Goal: Navigation & Orientation: Find specific page/section

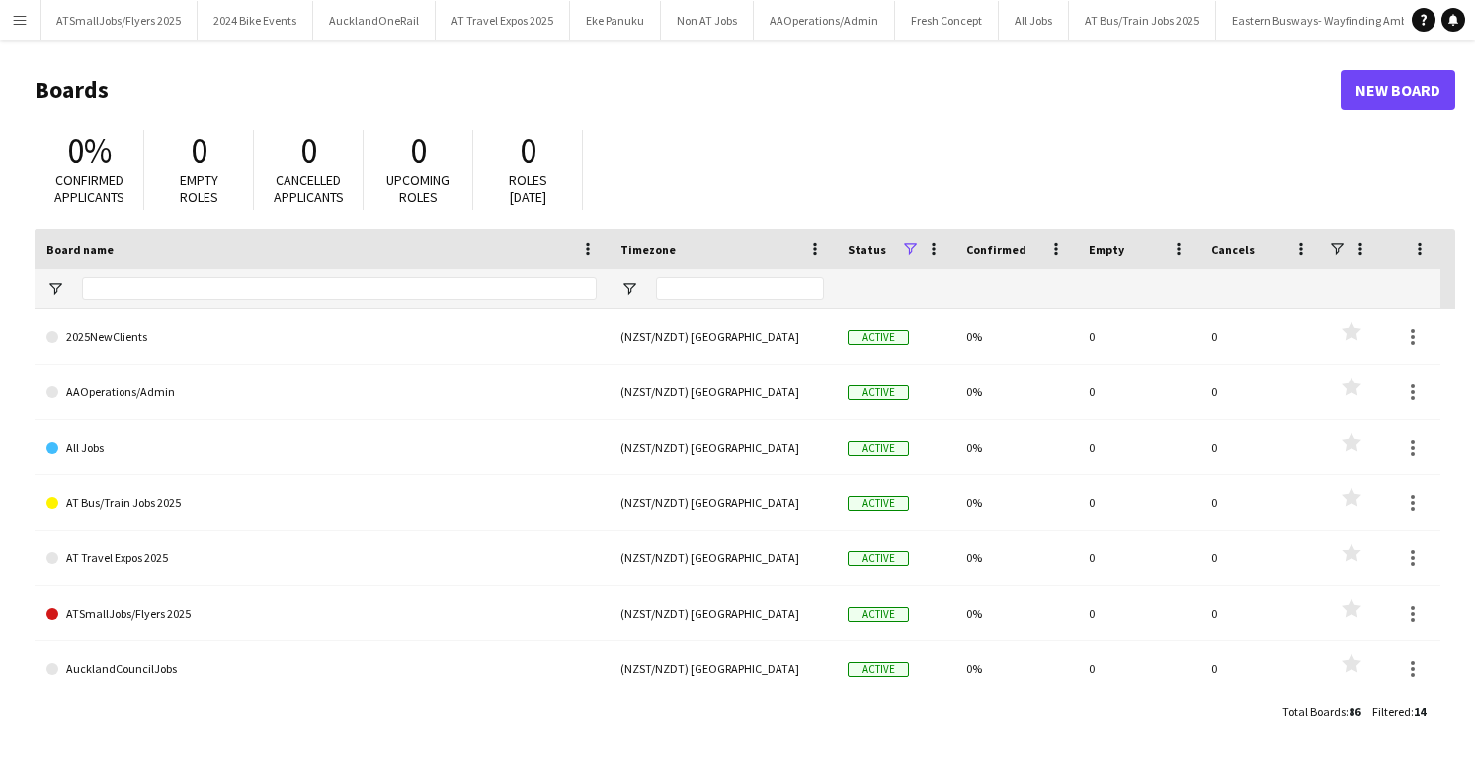
click at [23, 21] on app-icon "Menu" at bounding box center [20, 20] width 16 height 16
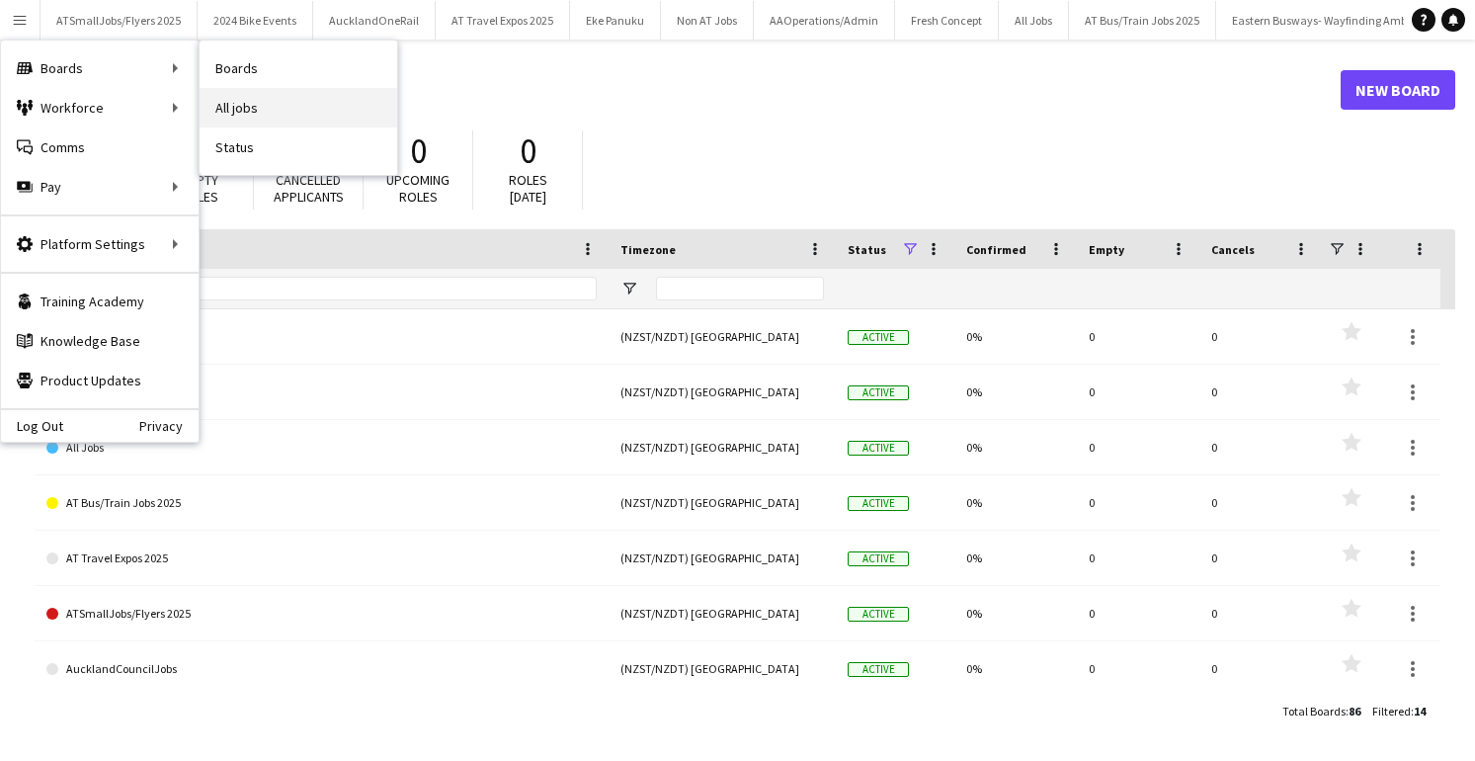
click at [239, 106] on link "All jobs" at bounding box center [299, 108] width 198 height 40
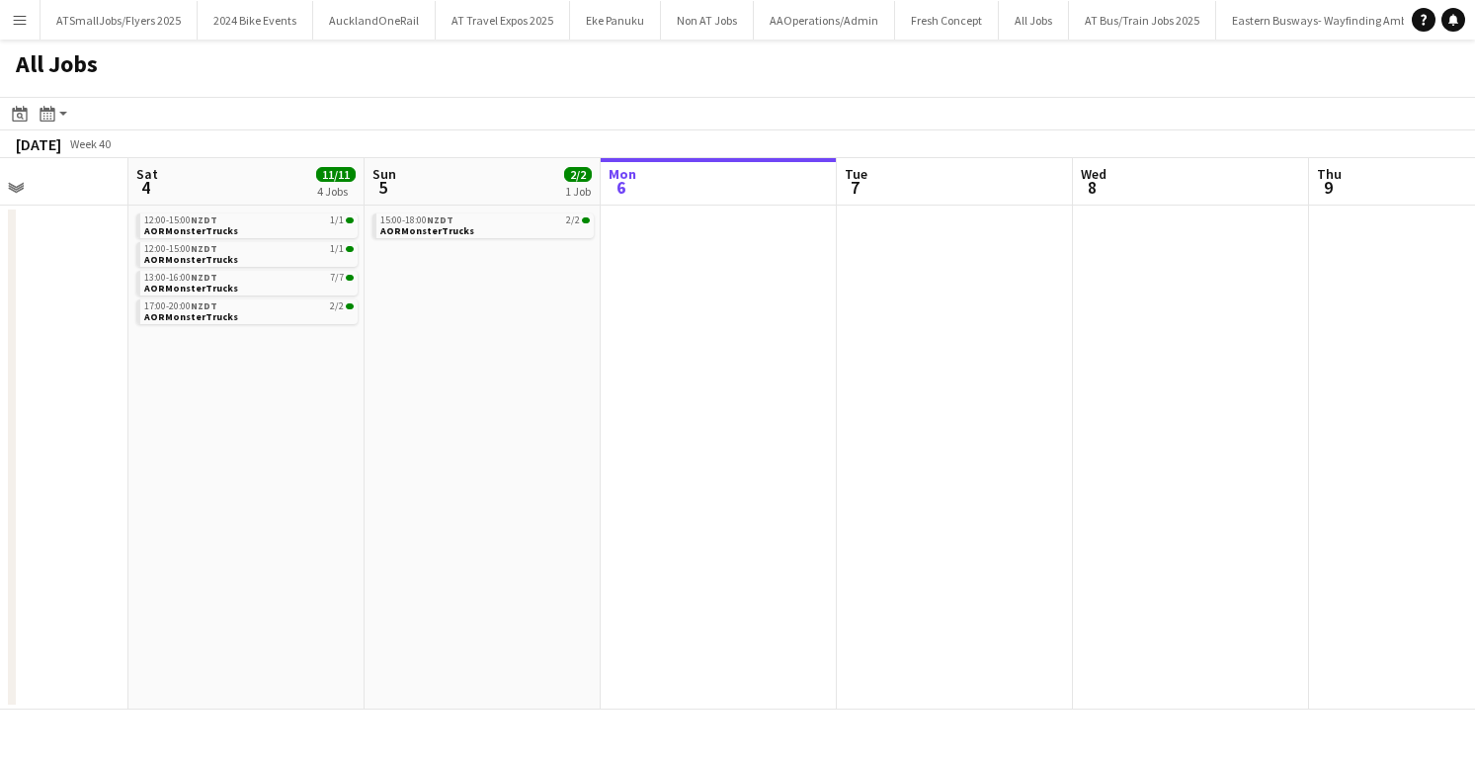
scroll to position [0, 545]
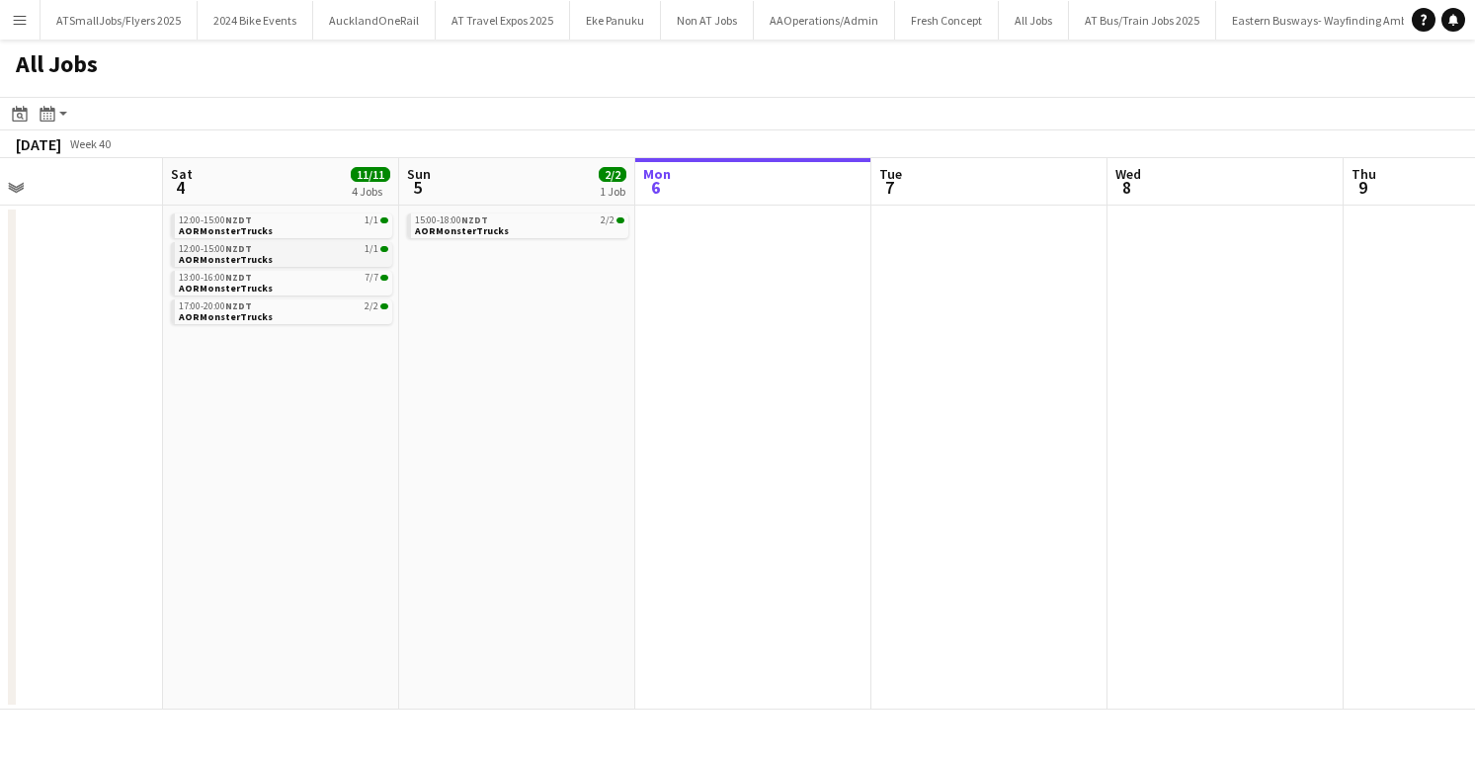
click at [273, 249] on div "12:00-15:00 NZDT 1/1" at bounding box center [283, 249] width 209 height 10
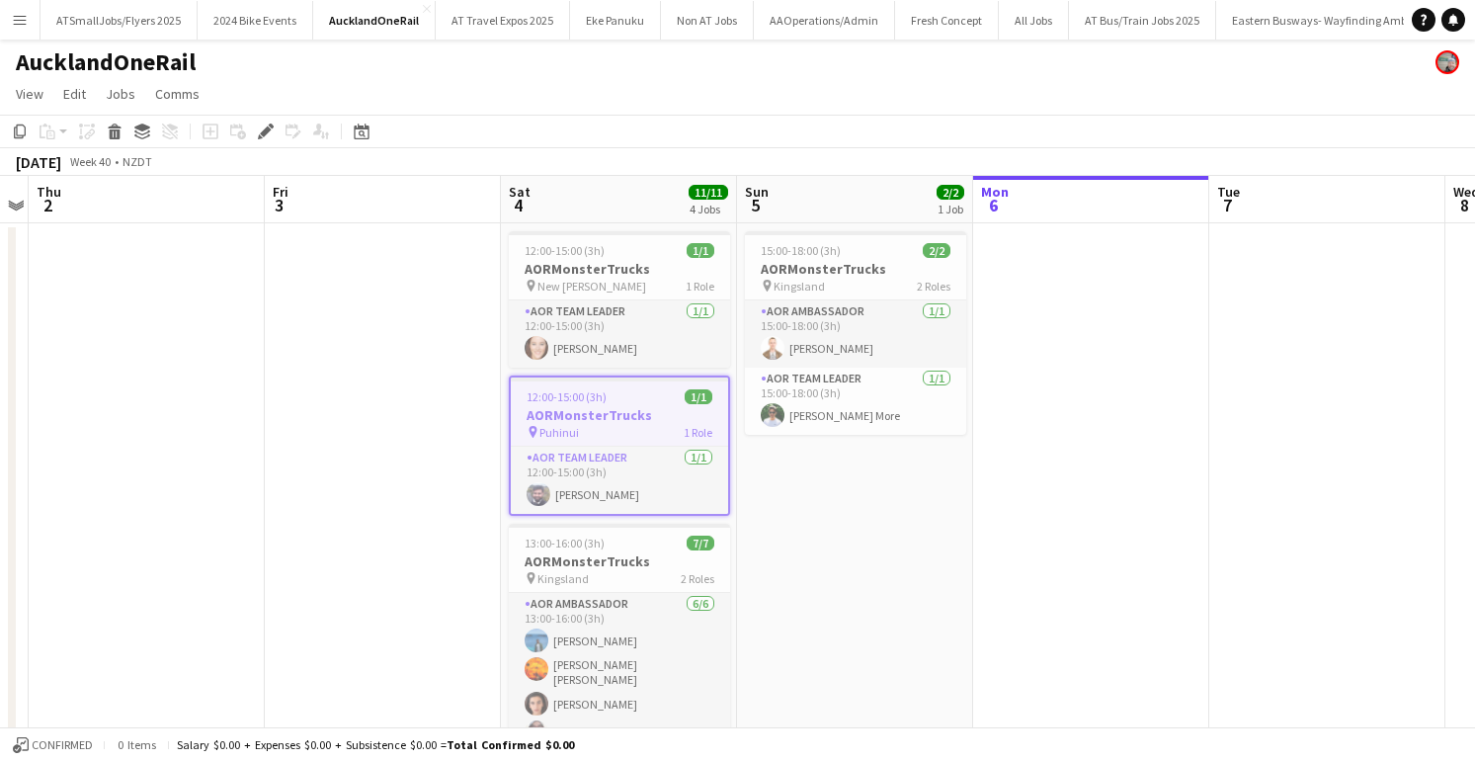
click at [663, 411] on h3 "AORMonsterTrucks" at bounding box center [619, 415] width 217 height 18
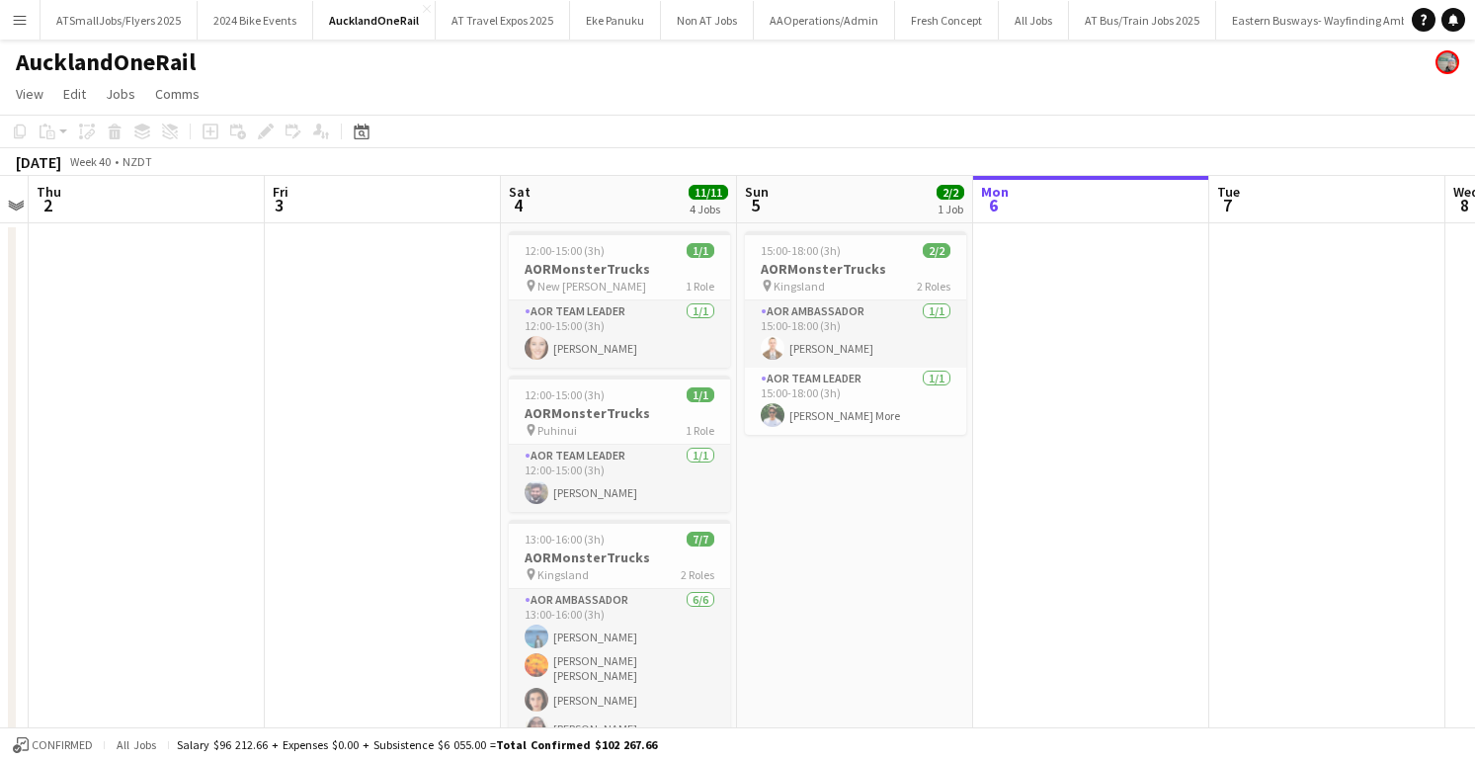
click at [451, 387] on app-date-cell at bounding box center [383, 645] width 236 height 845
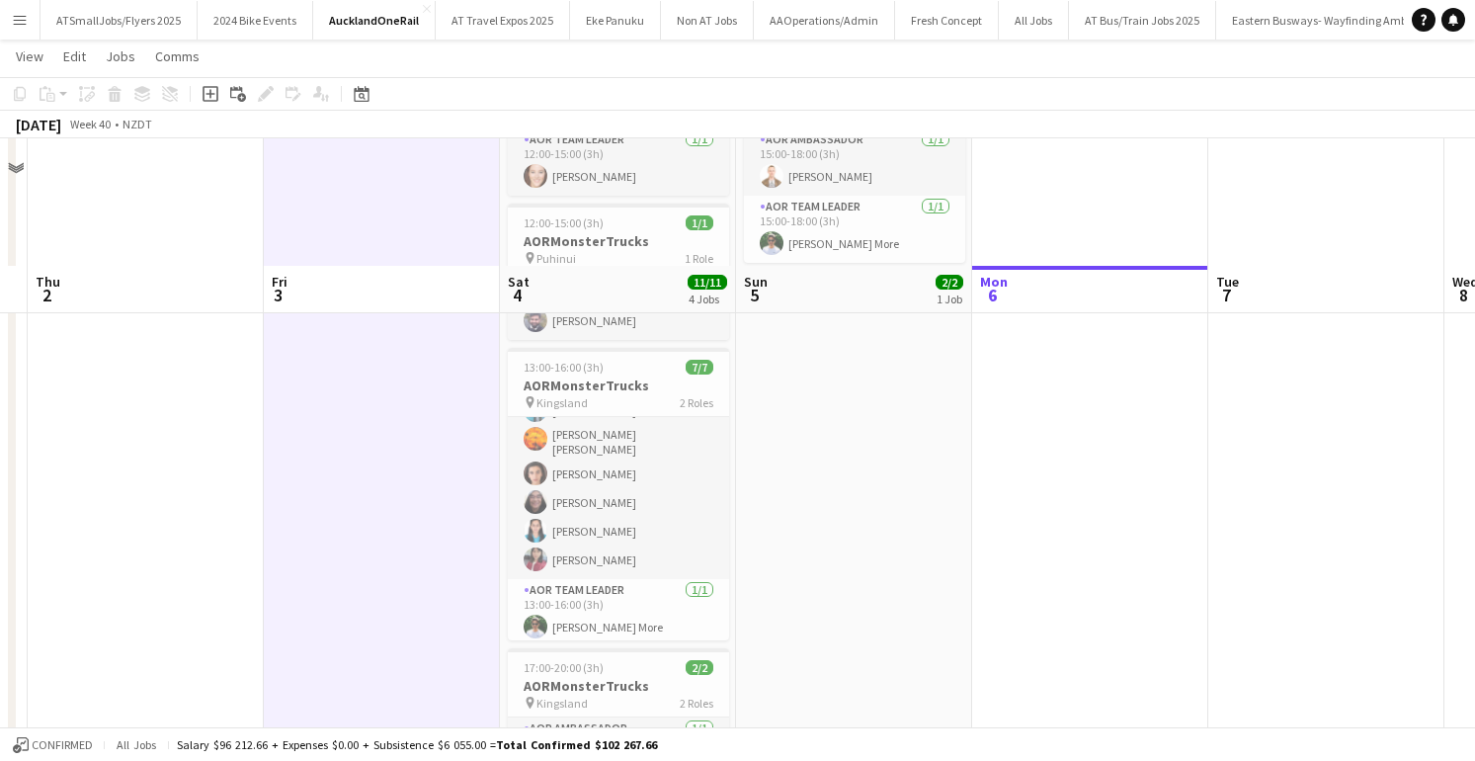
scroll to position [338, 0]
